Goal: Find specific fact: Find specific fact

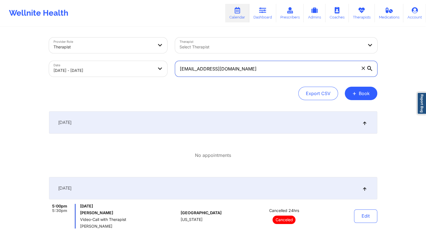
click at [222, 64] on input "[EMAIL_ADDRESS][DOMAIN_NAME]" at bounding box center [276, 69] width 202 height 16
click at [141, 68] on body "Wellnite Health Calendar Dashboard Prescribers Admins Coaches Therapists Medica…" at bounding box center [213, 115] width 426 height 231
select select "2025-9"
select select "2025-10"
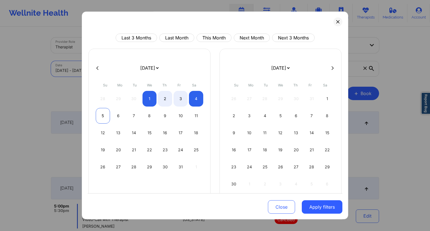
click at [101, 116] on div "5" at bounding box center [103, 116] width 14 height 16
select select "2025-9"
select select "2025-10"
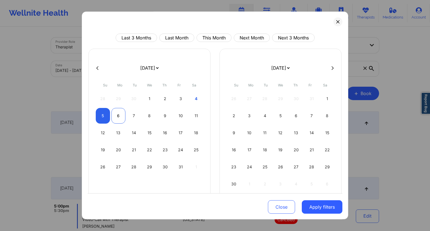
select select "2025-9"
select select "2025-10"
click at [114, 118] on div "6" at bounding box center [118, 116] width 14 height 16
select select "2025-9"
select select "2025-10"
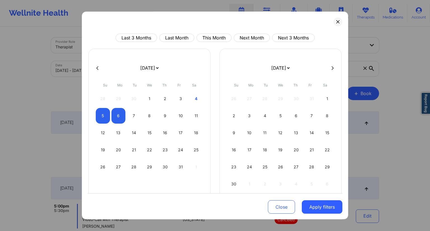
click at [313, 209] on button "Apply filters" at bounding box center [322, 206] width 41 height 13
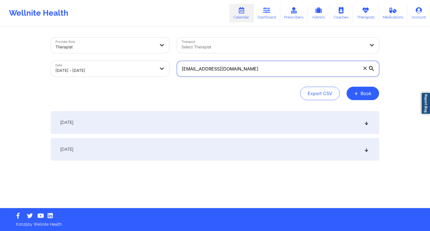
click at [205, 69] on input "[EMAIL_ADDRESS][DOMAIN_NAME]" at bounding box center [278, 69] width 202 height 16
paste input "[PERSON_NAME].[PERSON_NAME]@gmai"
type input "[PERSON_NAME][EMAIL_ADDRESS][PERSON_NAME][DOMAIN_NAME]"
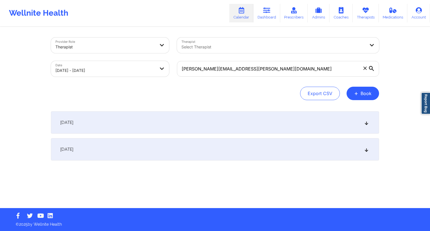
click at [199, 92] on div "Export CSV + Book" at bounding box center [215, 93] width 328 height 13
click at [154, 147] on div "[DATE]" at bounding box center [215, 149] width 328 height 22
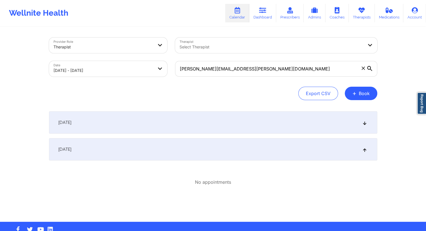
click at [154, 128] on div "[DATE]" at bounding box center [213, 122] width 328 height 22
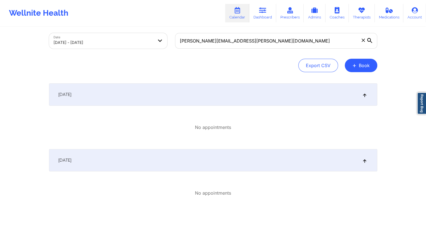
click at [164, 169] on div "[DATE]" at bounding box center [213, 160] width 328 height 22
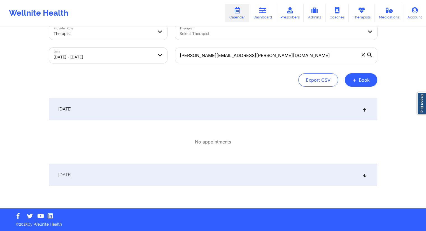
click at [160, 121] on div "[DATE] No appointments" at bounding box center [213, 128] width 328 height 61
click at [160, 112] on div "[DATE]" at bounding box center [213, 109] width 328 height 22
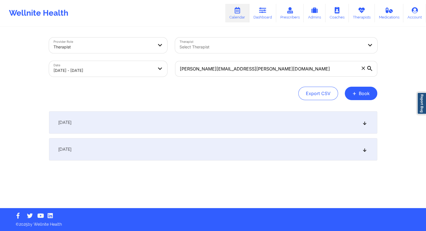
scroll to position [0, 0]
click at [140, 155] on div "[DATE]" at bounding box center [215, 149] width 328 height 22
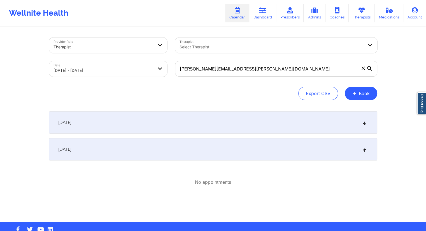
click at [164, 125] on div "[DATE]" at bounding box center [213, 122] width 328 height 22
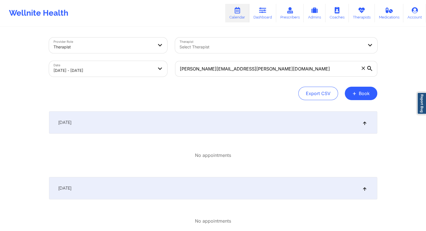
click at [137, 186] on div "[DATE]" at bounding box center [213, 188] width 328 height 22
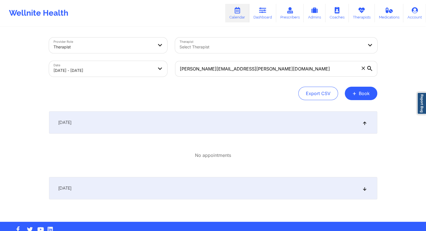
click at [160, 128] on div "[DATE]" at bounding box center [213, 122] width 328 height 22
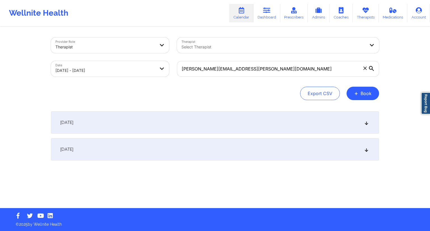
click at [149, 142] on div "[DATE]" at bounding box center [215, 149] width 328 height 22
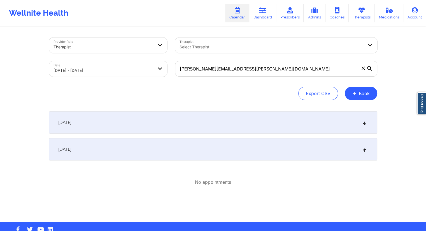
click at [156, 126] on div "[DATE]" at bounding box center [213, 122] width 328 height 22
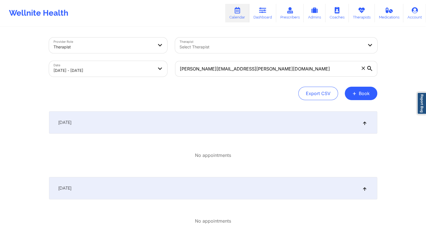
click at [133, 189] on div "[DATE]" at bounding box center [213, 188] width 328 height 22
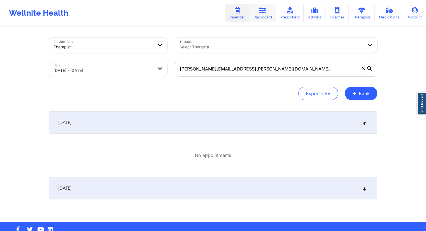
click at [257, 14] on link "Dashboard" at bounding box center [262, 13] width 27 height 18
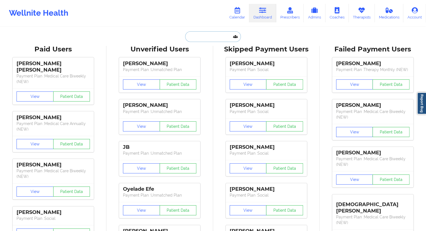
click at [198, 39] on input "text" at bounding box center [212, 36] width 55 height 11
paste input "[PERSON_NAME][EMAIL_ADDRESS][PERSON_NAME][DOMAIN_NAME]"
type input "[PERSON_NAME][EMAIL_ADDRESS][PERSON_NAME][DOMAIN_NAME]"
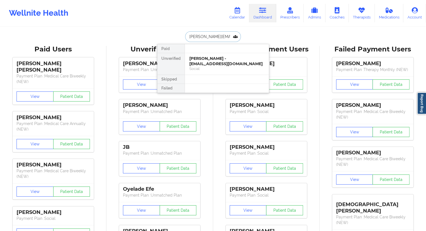
scroll to position [0, 6]
click at [199, 62] on div "Cory Engelhardt - [EMAIL_ADDRESS][PERSON_NAME][DOMAIN_NAME]" at bounding box center [226, 64] width 75 height 16
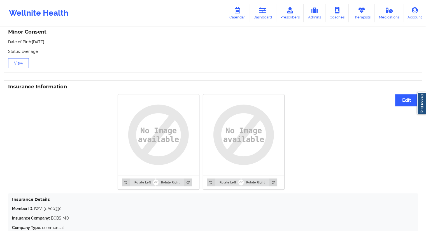
scroll to position [418, 0]
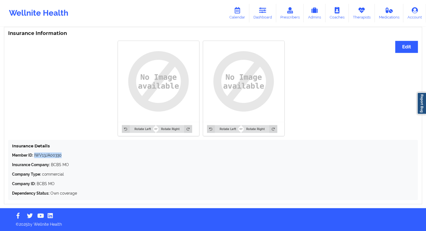
drag, startPoint x: 64, startPoint y: 156, endPoint x: 34, endPoint y: 155, distance: 29.7
click at [34, 155] on p "Member ID: IWV13JA00330" at bounding box center [213, 156] width 402 height 6
copy p "IWV13JA00330"
